Goal: Navigation & Orientation: Find specific page/section

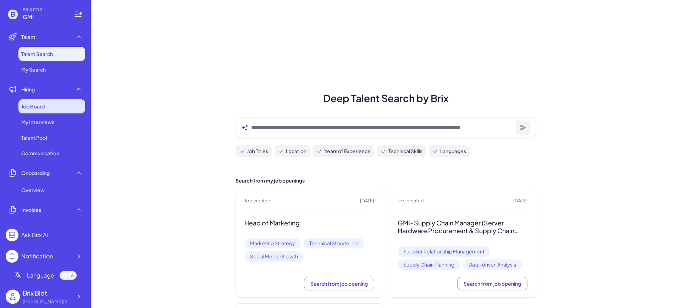
click at [37, 107] on span "Job Board" at bounding box center [32, 106] width 23 height 7
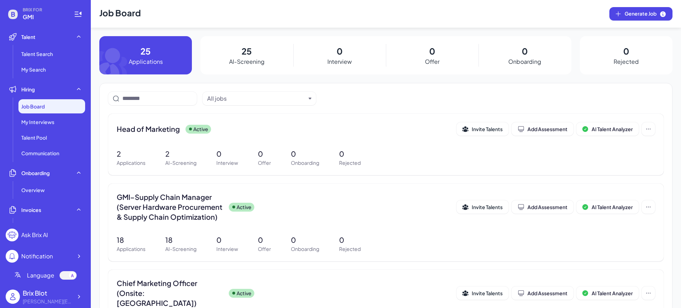
click at [34, 12] on span "BRIX FOR" at bounding box center [44, 10] width 43 height 6
click at [73, 295] on div at bounding box center [78, 297] width 13 height 13
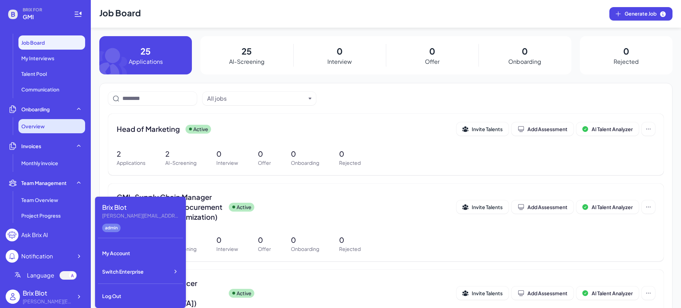
scroll to position [133, 0]
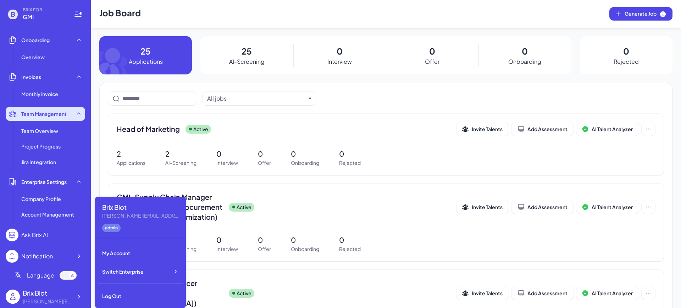
click at [55, 120] on div "Team Management" at bounding box center [45, 114] width 79 height 14
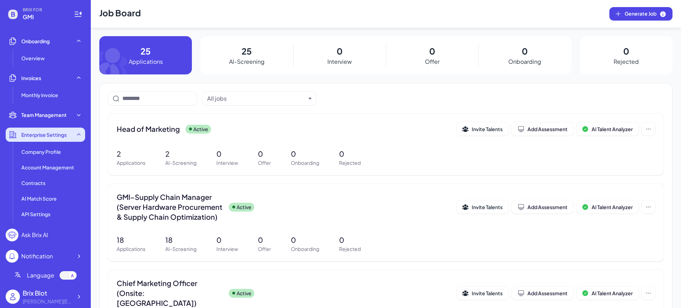
click at [56, 132] on span "Enterprise Settings" at bounding box center [43, 134] width 45 height 7
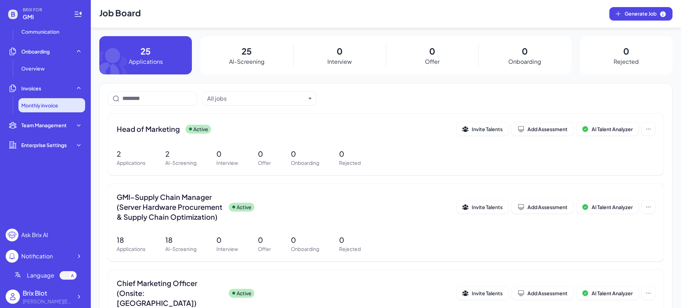
click at [50, 109] on span "Monthly invoice" at bounding box center [39, 105] width 37 height 7
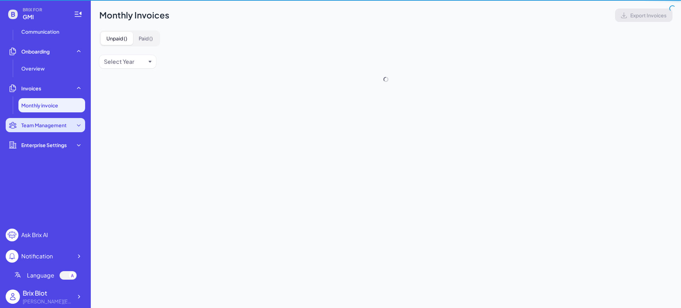
click at [49, 126] on span "Team Management" at bounding box center [43, 125] width 45 height 7
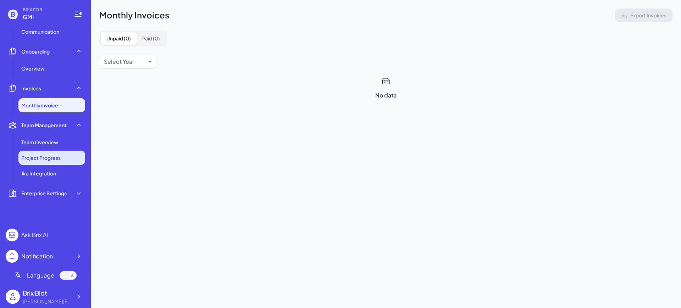
scroll to position [133, 0]
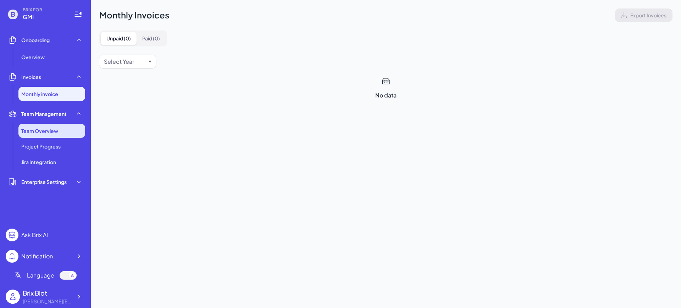
click at [47, 133] on span "Team Overview" at bounding box center [39, 130] width 37 height 7
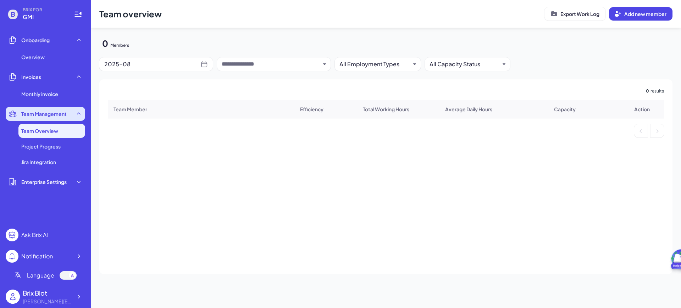
click at [49, 119] on div "Team Management" at bounding box center [45, 114] width 79 height 14
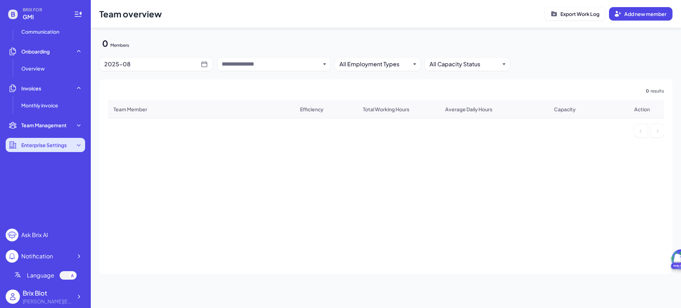
click at [52, 142] on span "Enterprise Settings" at bounding box center [43, 145] width 45 height 7
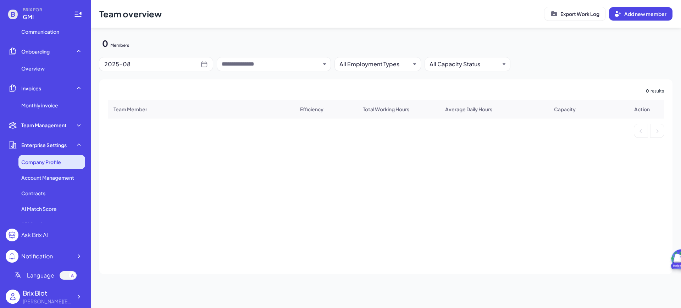
scroll to position [132, 0]
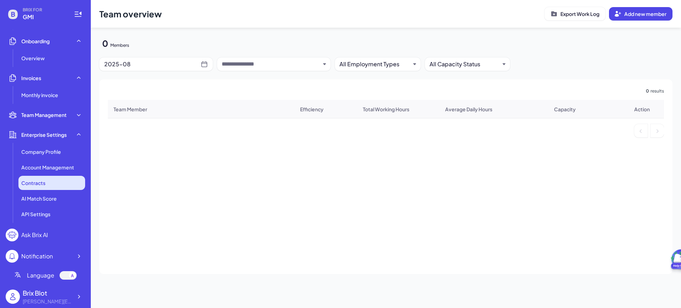
click at [48, 181] on div "Contracts" at bounding box center [51, 183] width 67 height 14
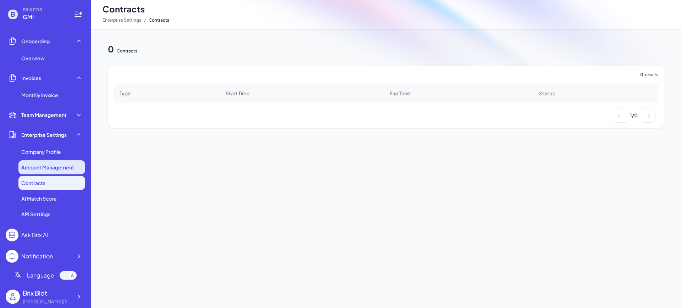
click at [50, 168] on span "Account Management" at bounding box center [47, 167] width 53 height 7
